Goal: Task Accomplishment & Management: Use online tool/utility

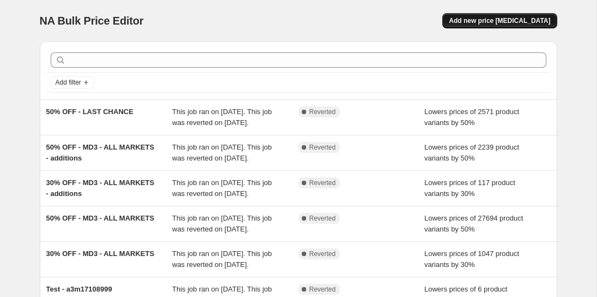
click at [511, 23] on span "Add new price [MEDICAL_DATA]" at bounding box center [499, 20] width 101 height 9
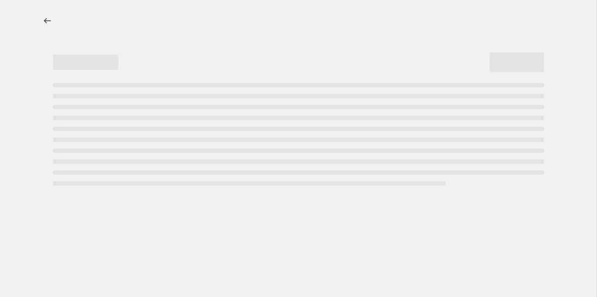
select select "percentage"
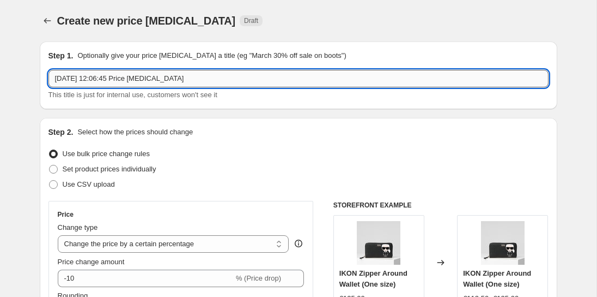
click at [124, 74] on input "4 Sept 2025, 12:06:45 Price change job" at bounding box center [299, 78] width 500 height 17
paste input "50% OFF - LAST CHANCE"
type input "50% OFF - LAST CHANCE 04.09"
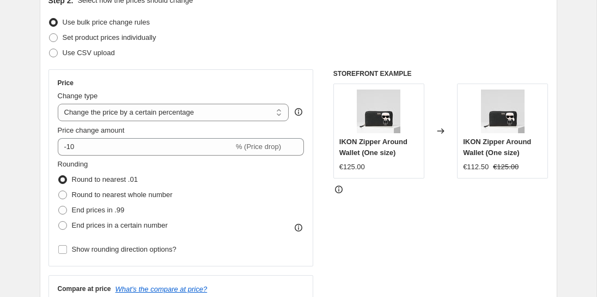
scroll to position [143, 0]
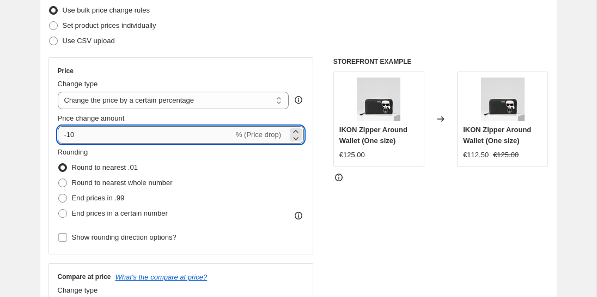
click at [74, 132] on input "-10" at bounding box center [146, 134] width 176 height 17
click at [108, 98] on select "Change the price to a certain amount Change the price by a certain amount Chang…" at bounding box center [174, 100] width 232 height 17
click at [70, 132] on input "-10" at bounding box center [146, 134] width 176 height 17
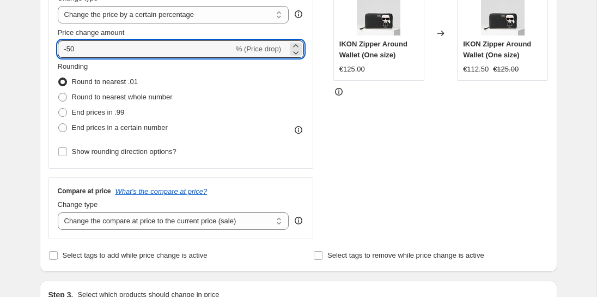
scroll to position [234, 0]
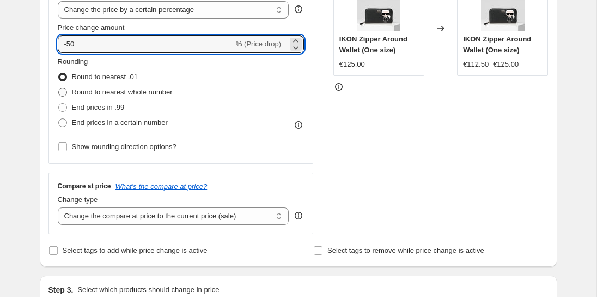
type input "-50"
click at [110, 91] on span "Round to nearest whole number" at bounding box center [122, 92] width 101 height 8
click at [59, 88] on input "Round to nearest whole number" at bounding box center [58, 88] width 1 height 1
radio input "true"
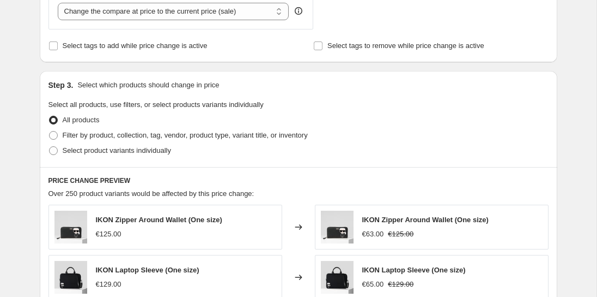
scroll to position [439, 0]
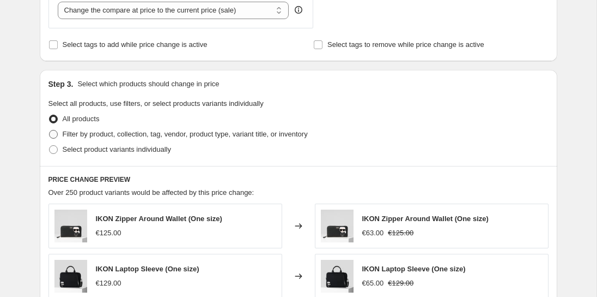
click at [112, 132] on span "Filter by product, collection, tag, vendor, product type, variant title, or inv…" at bounding box center [185, 134] width 245 height 8
click at [50, 130] on input "Filter by product, collection, tag, vendor, product type, variant title, or inv…" at bounding box center [49, 130] width 1 height 1
radio input "true"
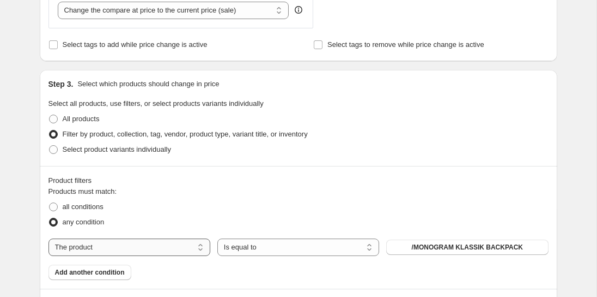
click at [95, 238] on select "The product The product's collection The product's tag The product's vendor The…" at bounding box center [130, 246] width 162 height 17
click at [122, 246] on select "The product The product's collection The product's tag The product's vendor The…" at bounding box center [130, 246] width 162 height 17
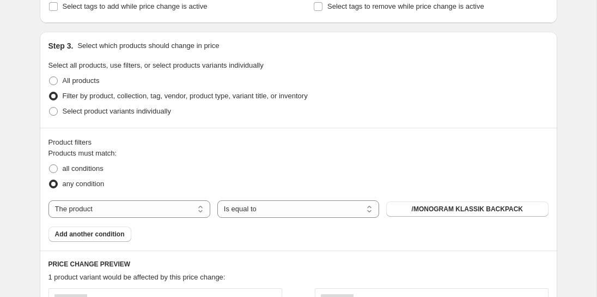
scroll to position [500, 0]
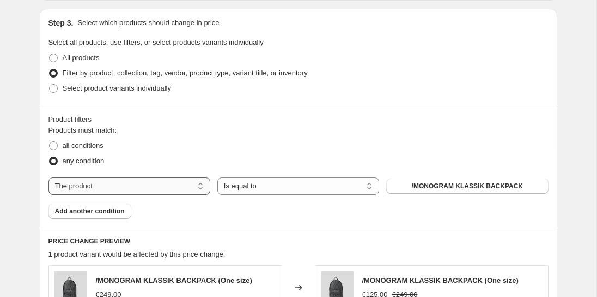
click at [134, 178] on select "The product The product's collection The product's tag The product's vendor The…" at bounding box center [130, 185] width 162 height 17
select select "collection"
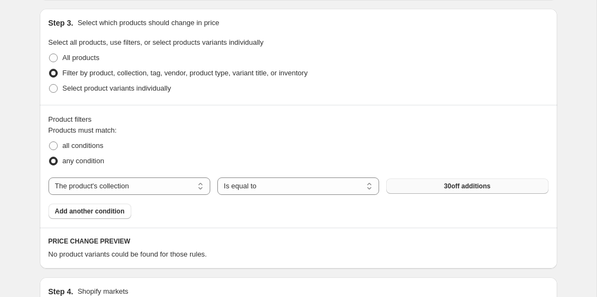
click at [453, 186] on span "30off additions" at bounding box center [467, 185] width 46 height 9
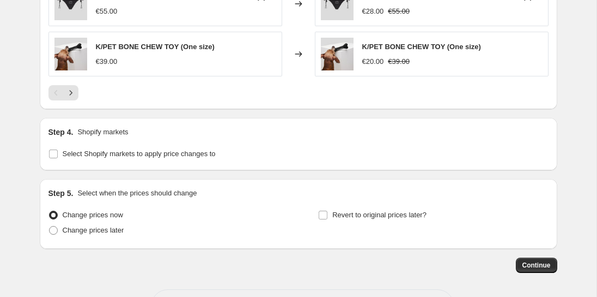
scroll to position [937, 0]
click at [173, 157] on span "Select Shopify markets to apply price changes to" at bounding box center [139, 154] width 153 height 11
click at [58, 157] on input "Select Shopify markets to apply price changes to" at bounding box center [53, 154] width 9 height 9
checkbox input "true"
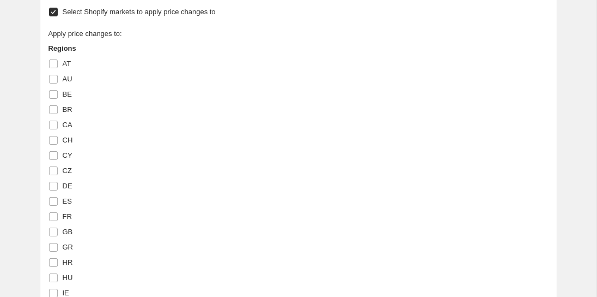
scroll to position [1096, 0]
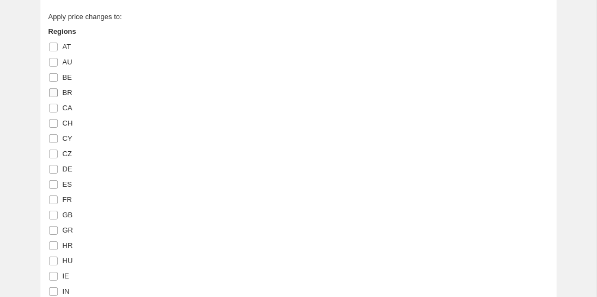
click at [53, 92] on input "BR" at bounding box center [53, 92] width 9 height 9
checkbox input "true"
click at [50, 122] on input "CH" at bounding box center [53, 122] width 9 height 9
click at [52, 121] on input "CH" at bounding box center [53, 122] width 9 height 9
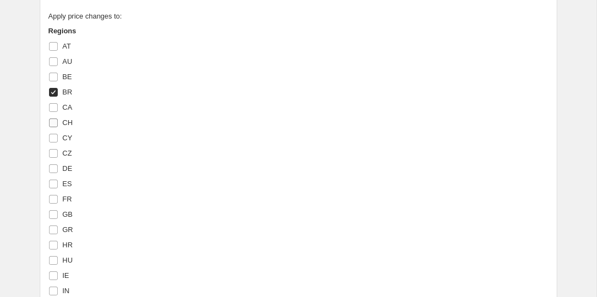
checkbox input "false"
click at [52, 110] on span at bounding box center [54, 107] width 10 height 10
click at [52, 110] on input "CA" at bounding box center [53, 107] width 9 height 9
checkbox input "true"
click at [52, 91] on input "BR" at bounding box center [53, 92] width 9 height 9
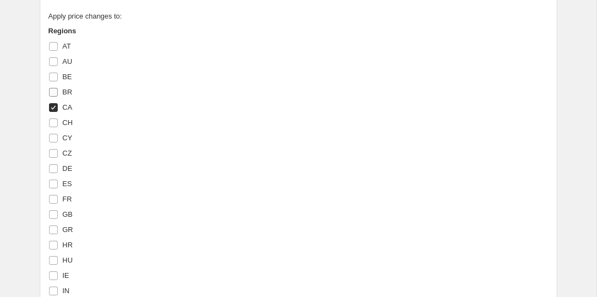
checkbox input "false"
click at [53, 80] on span at bounding box center [54, 77] width 10 height 10
click at [53, 80] on input "BE" at bounding box center [53, 76] width 9 height 9
checkbox input "true"
click at [53, 227] on input "GR" at bounding box center [53, 229] width 9 height 9
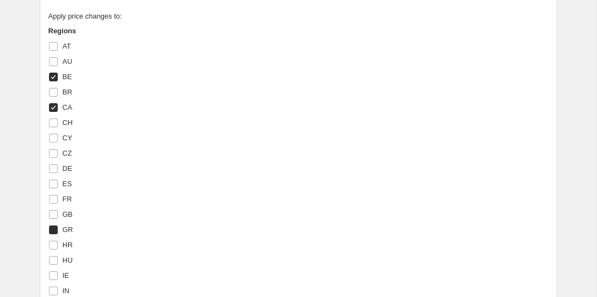
checkbox input "true"
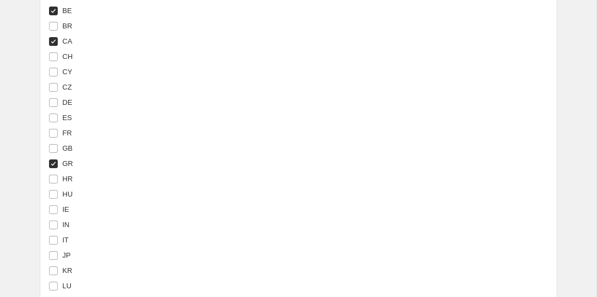
scroll to position [1181, 0]
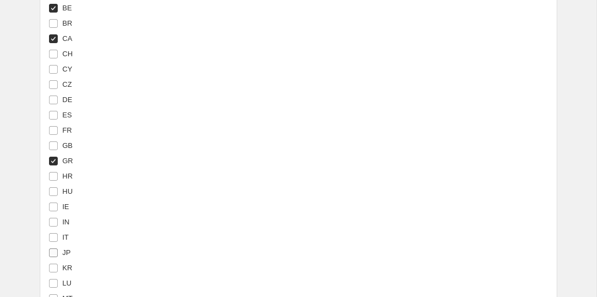
click at [52, 252] on input "JP" at bounding box center [53, 252] width 9 height 9
checkbox input "true"
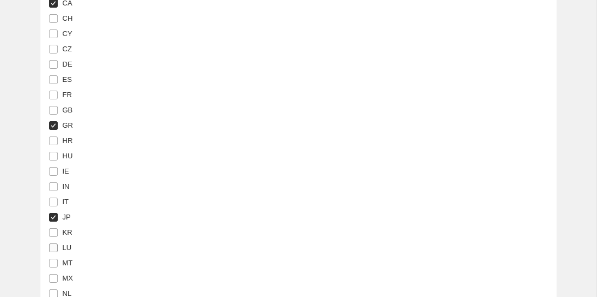
scroll to position [1220, 0]
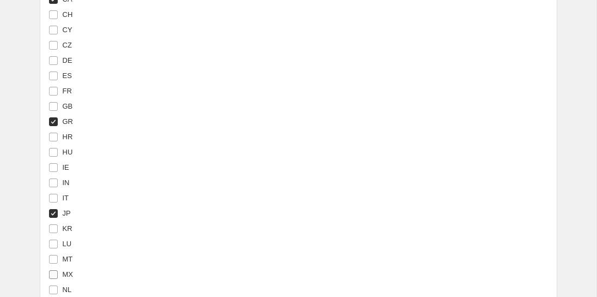
click at [56, 270] on input "MX" at bounding box center [53, 274] width 9 height 9
checkbox input "true"
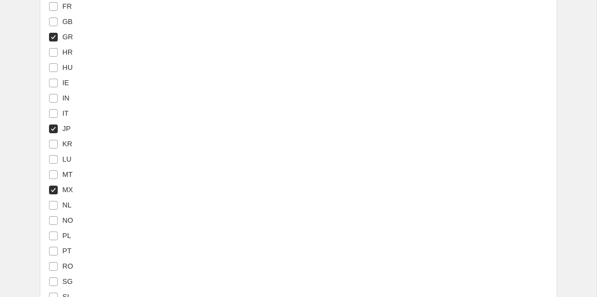
scroll to position [1308, 0]
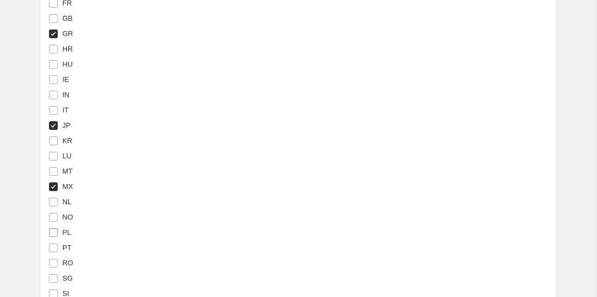
click at [51, 231] on input "PL" at bounding box center [53, 232] width 9 height 9
checkbox input "true"
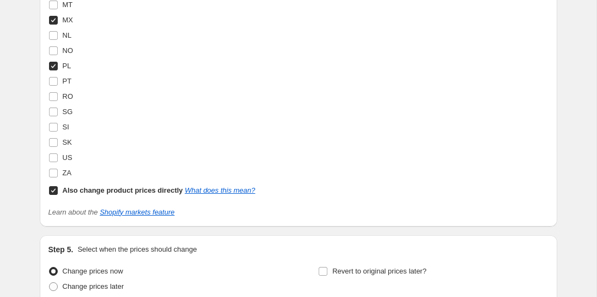
click at [55, 191] on input "Also change product prices directly What does this mean?" at bounding box center [53, 190] width 9 height 9
checkbox input "false"
select select "87112745227"
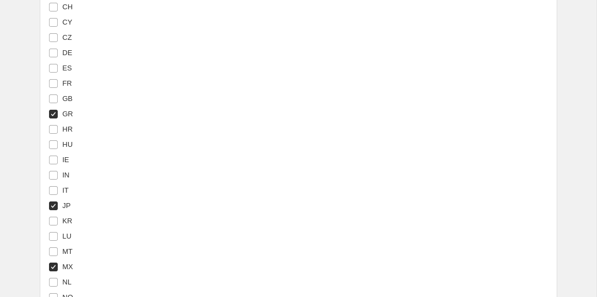
scroll to position [1570, 0]
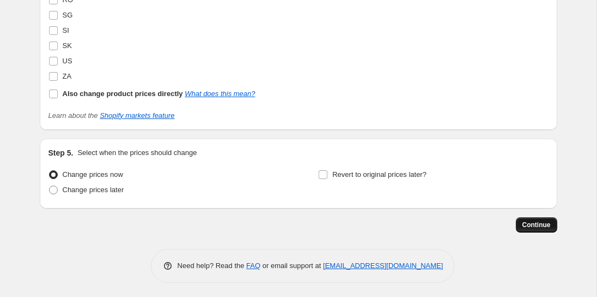
click at [540, 220] on span "Continue" at bounding box center [537, 224] width 28 height 9
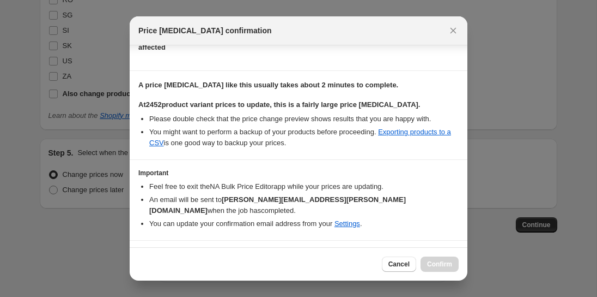
scroll to position [195, 0]
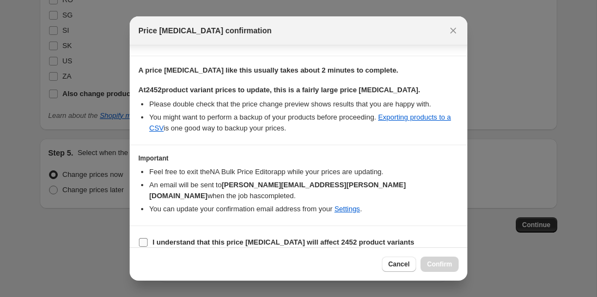
click at [147, 238] on input "I understand that this price change job will affect 2452 product variants" at bounding box center [143, 242] width 9 height 9
checkbox input "true"
click at [437, 264] on span "Confirm" at bounding box center [439, 263] width 25 height 9
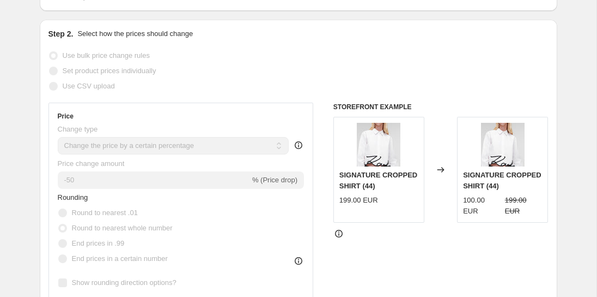
scroll to position [79, 0]
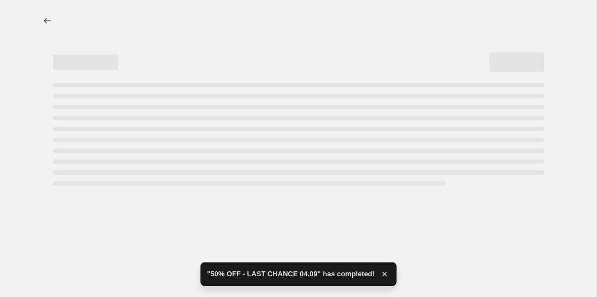
select select "percentage"
select select "collection"
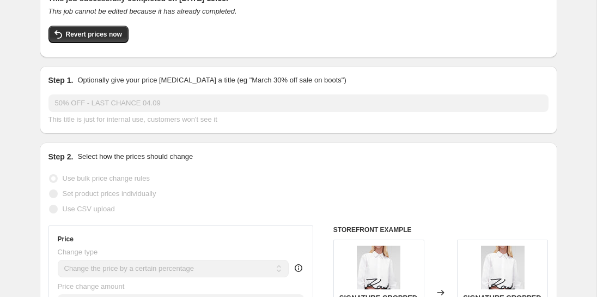
scroll to position [0, 0]
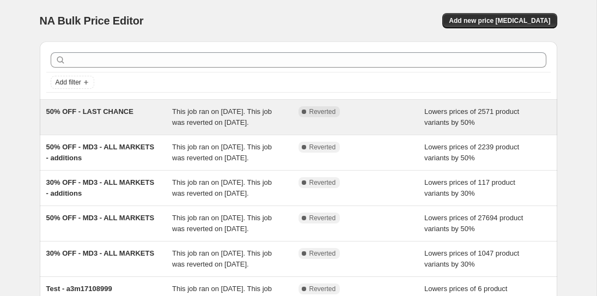
click at [110, 113] on span "50% OFF - LAST CHANCE" at bounding box center [89, 111] width 87 height 8
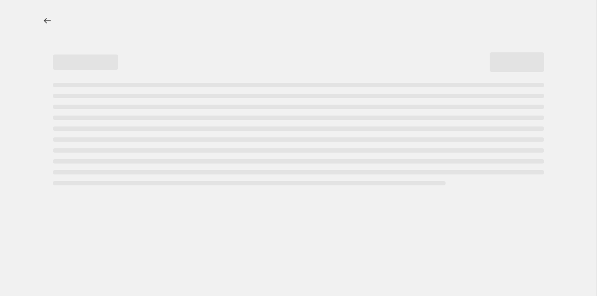
select select "percentage"
select select "collection"
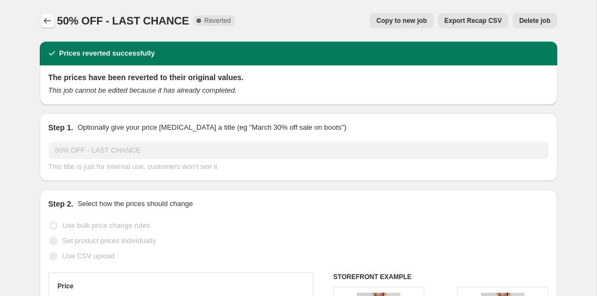
click at [45, 14] on button "Price change jobs" at bounding box center [47, 20] width 15 height 15
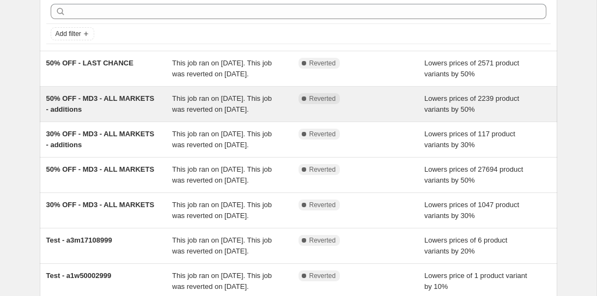
scroll to position [61, 0]
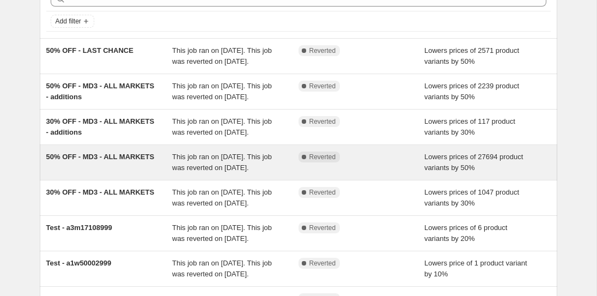
click at [65, 173] on div "50% OFF - MD3 - ALL MARKETS" at bounding box center [109, 163] width 126 height 22
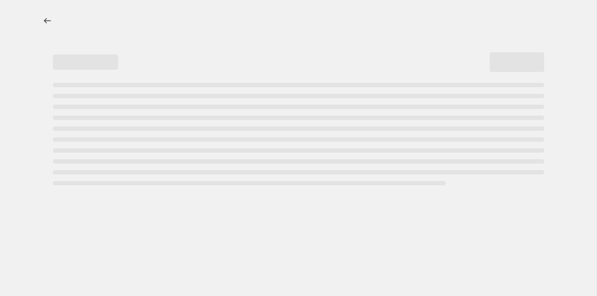
select select "percentage"
select select "collection"
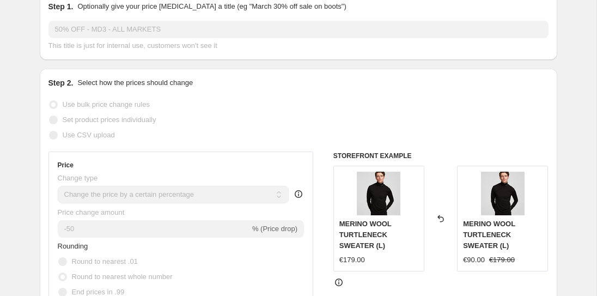
scroll to position [125, 0]
